Goal: Task Accomplishment & Management: Manage account settings

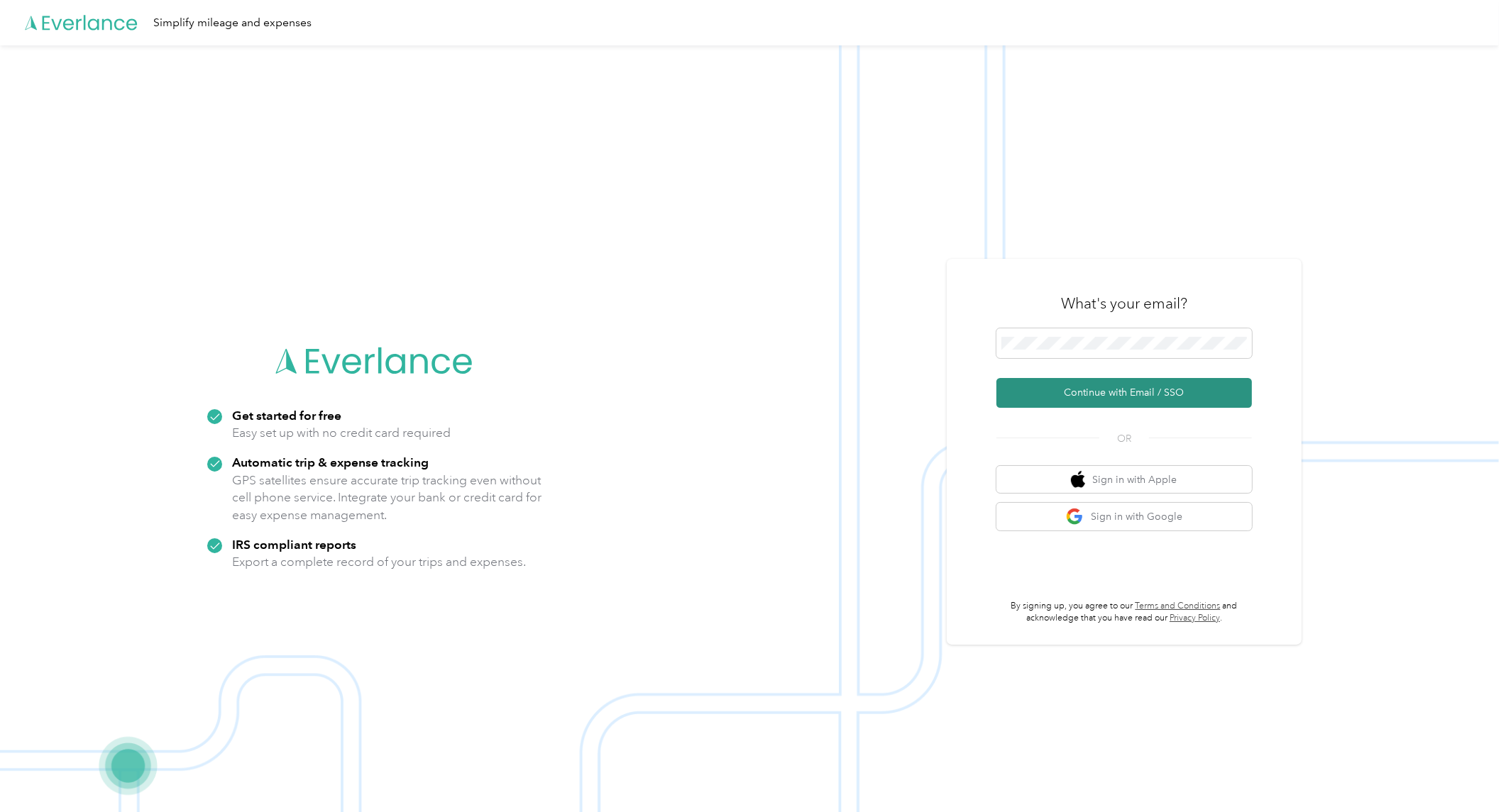
click at [1115, 385] on button "Continue with Email / SSO" at bounding box center [1124, 393] width 255 height 30
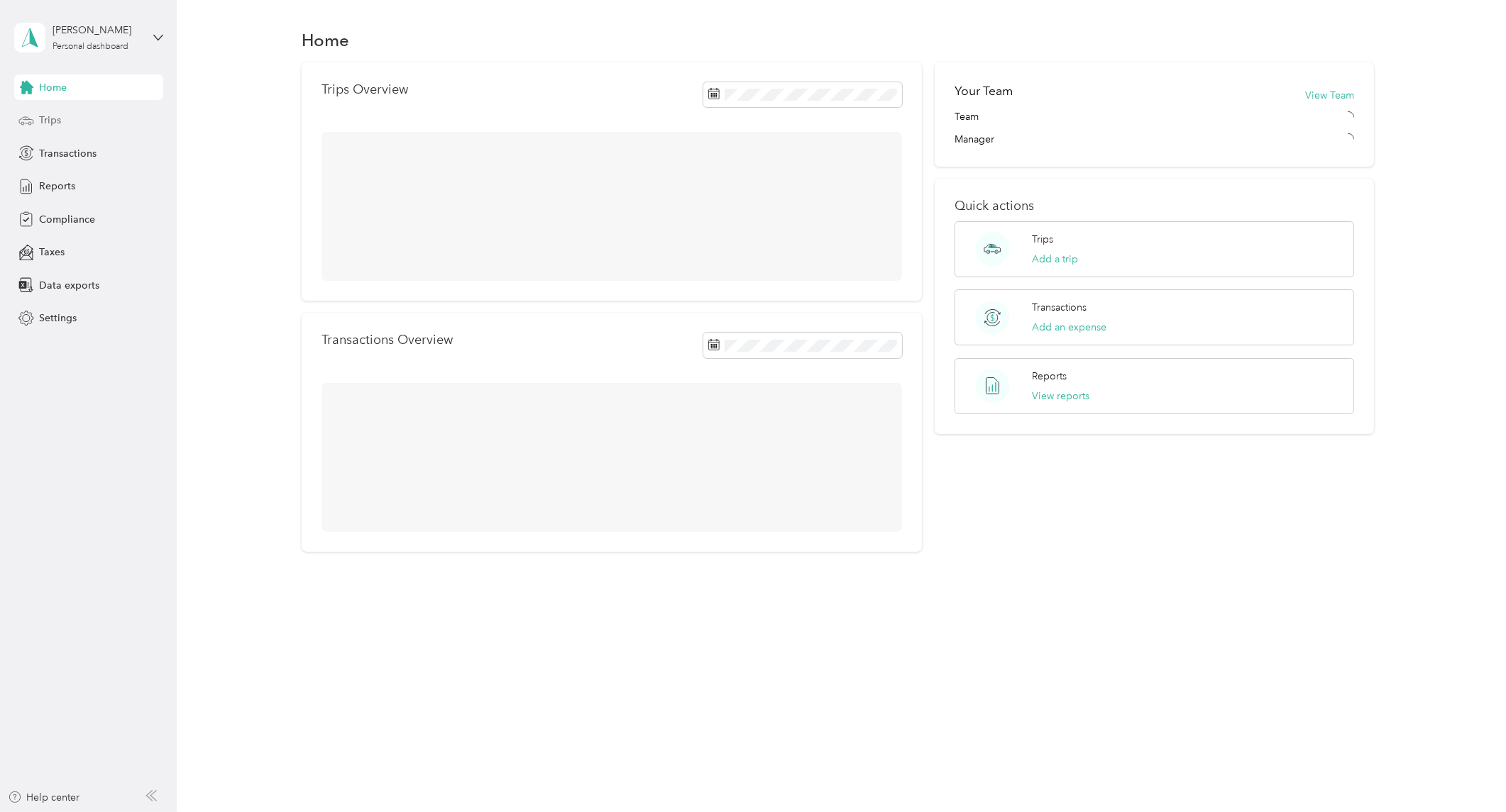
click at [76, 124] on div "Trips" at bounding box center [88, 120] width 149 height 26
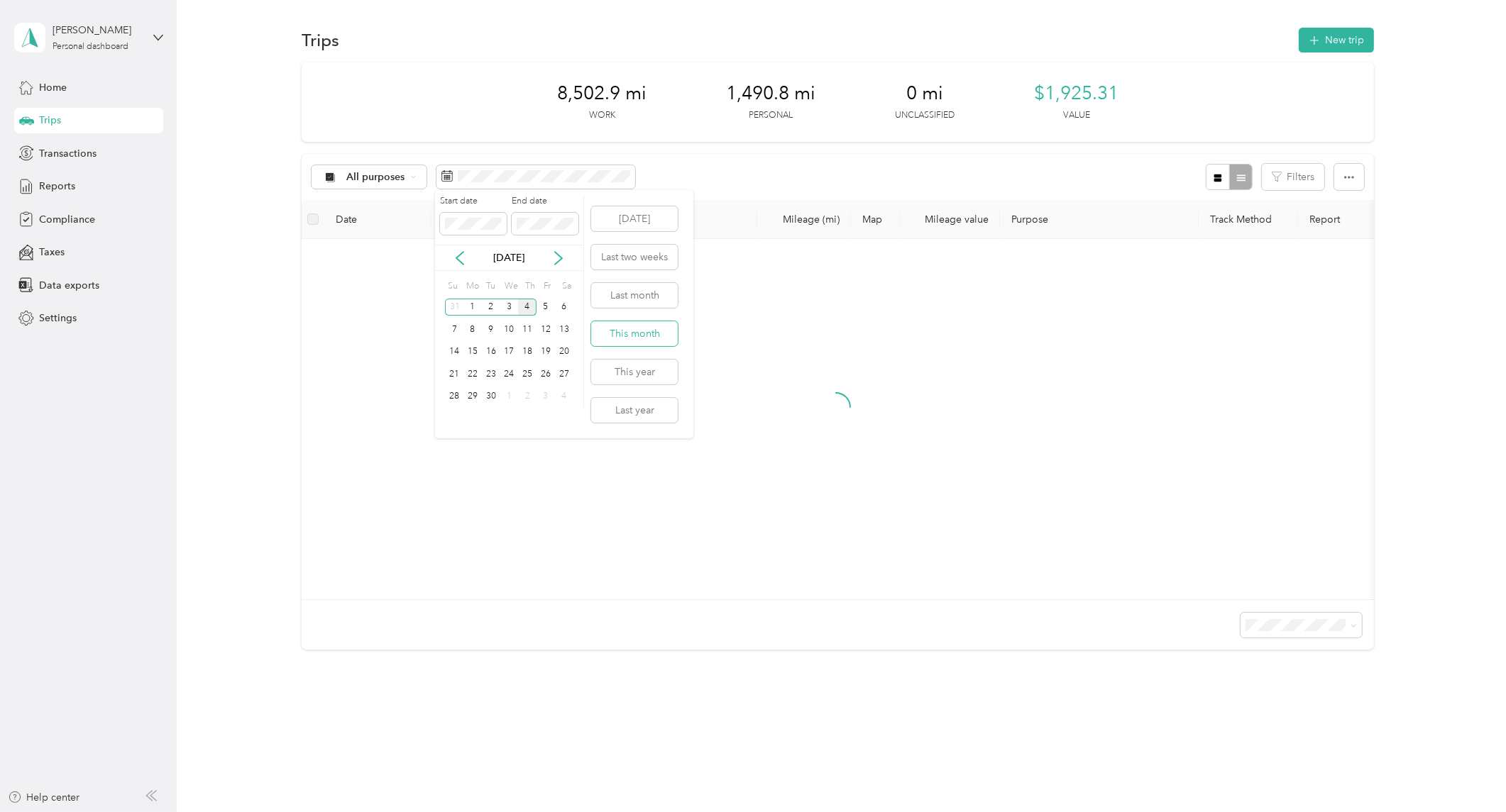
click at [625, 327] on button "This month" at bounding box center [634, 334] width 87 height 25
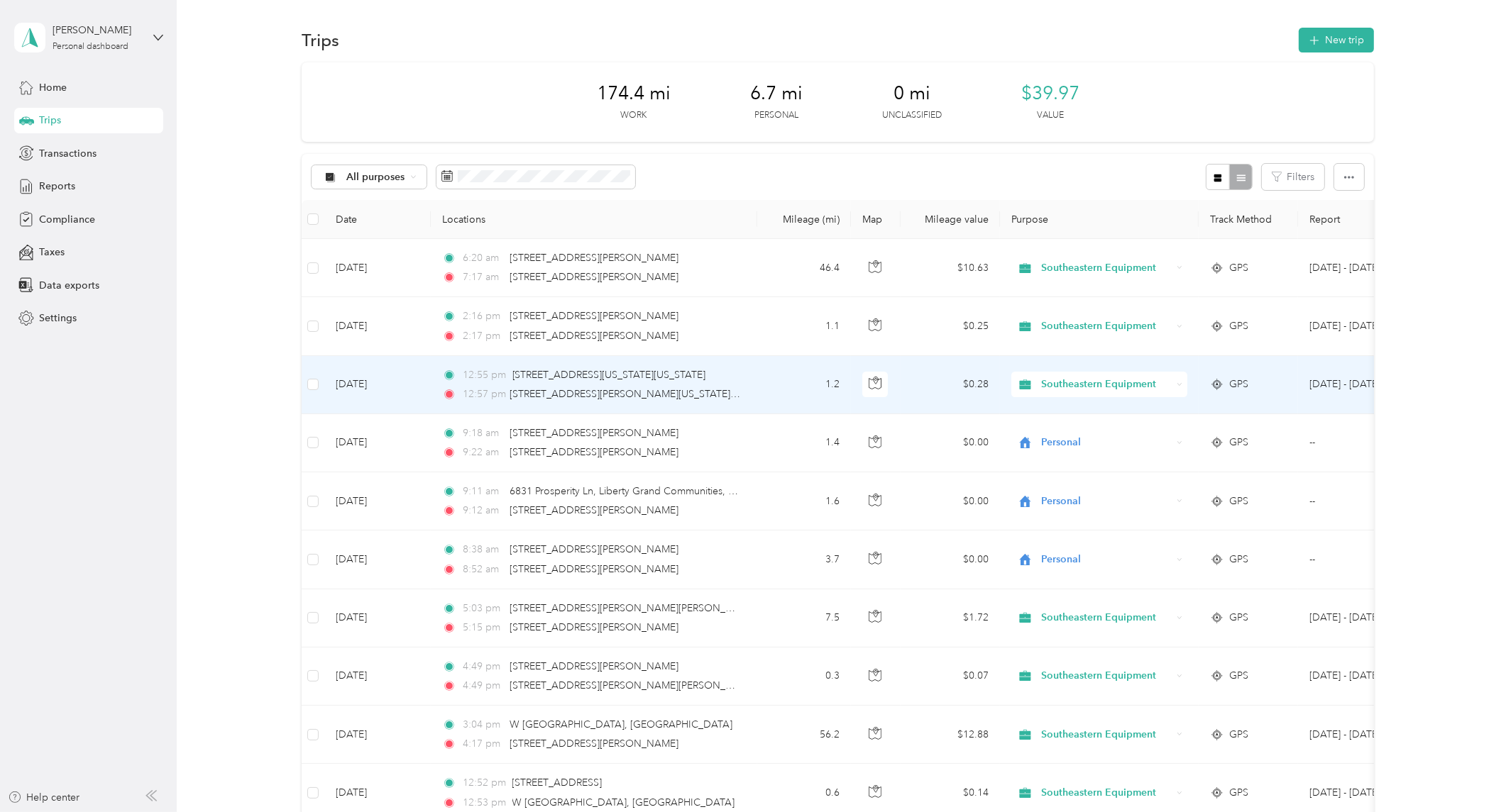
click at [1178, 379] on div "Southeastern Equipment" at bounding box center [1099, 384] width 176 height 26
click at [1121, 431] on span "Personal" at bounding box center [1112, 436] width 133 height 15
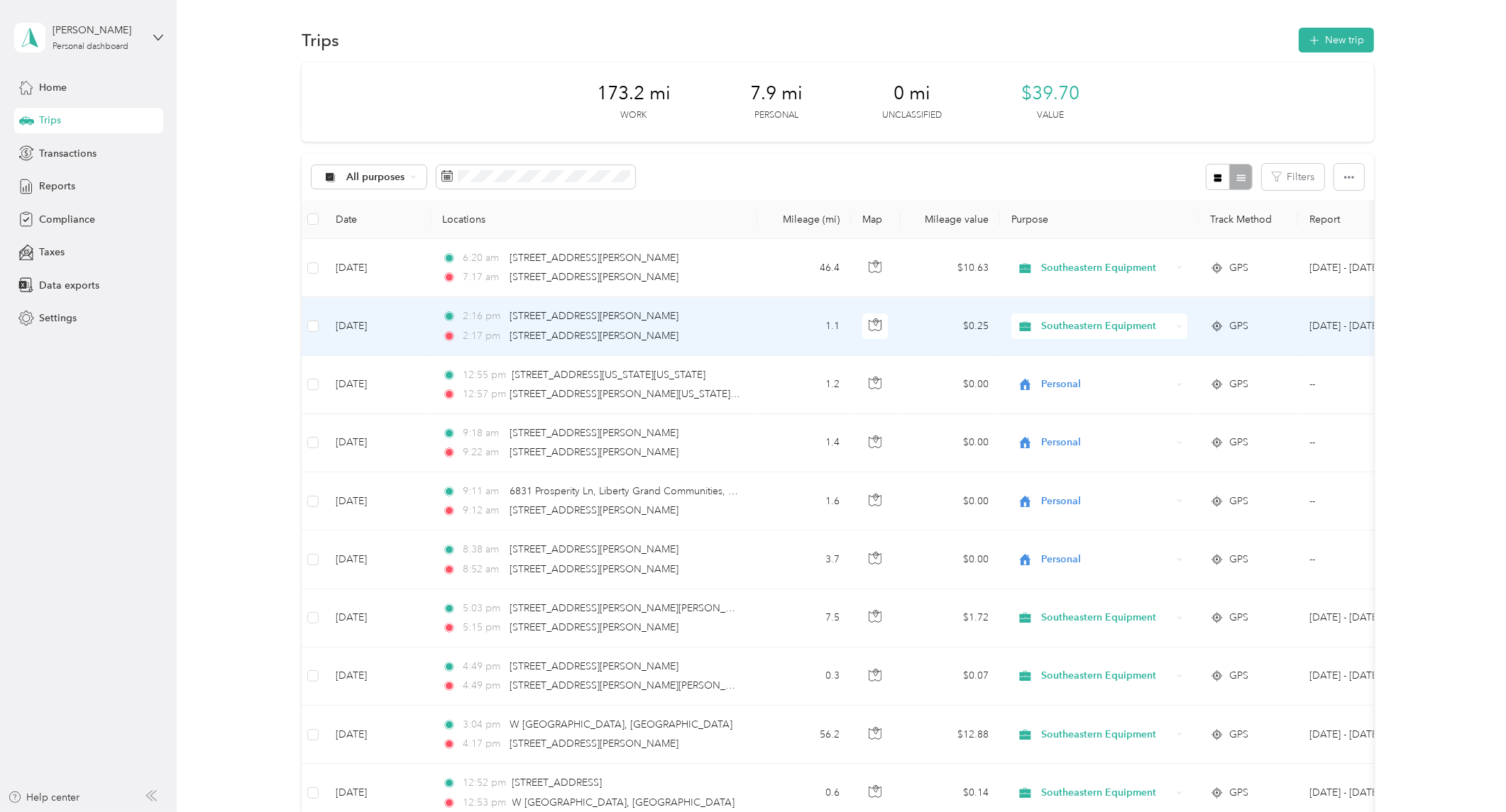
click at [1182, 323] on div "Southeastern Equipment" at bounding box center [1099, 326] width 176 height 26
click at [1125, 371] on span "Personal" at bounding box center [1112, 378] width 133 height 15
